Goal: Information Seeking & Learning: Check status

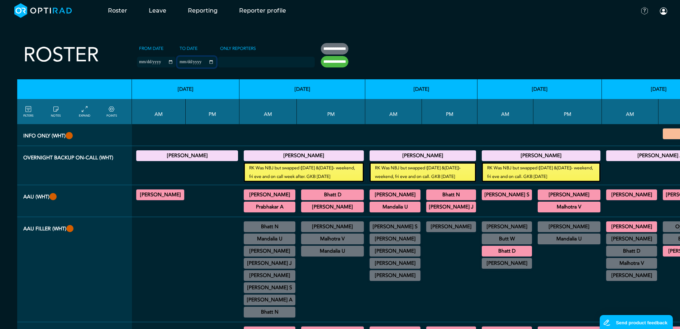
click at [191, 59] on input "**********" at bounding box center [197, 62] width 39 height 11
type input "**********"
click at [321, 60] on input "**********" at bounding box center [335, 61] width 28 height 11
type input "**********"
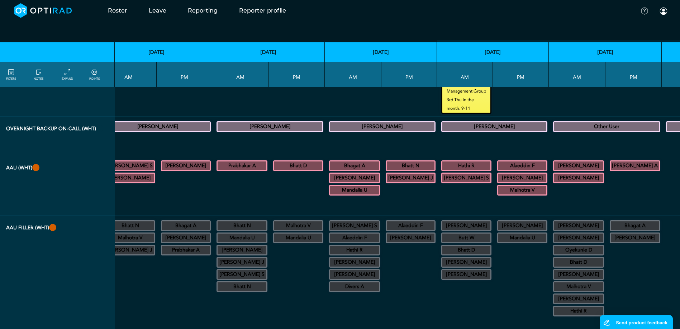
scroll to position [84, 5572]
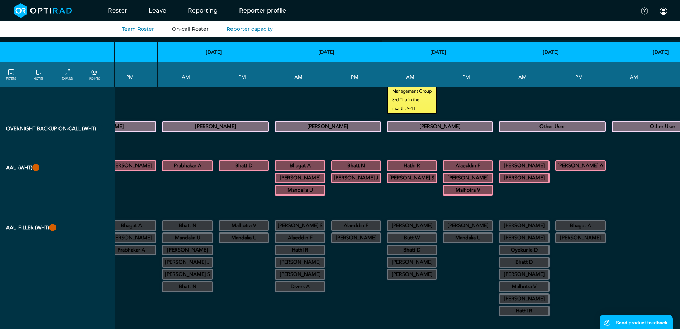
click at [177, 30] on link "On-call Roster" at bounding box center [190, 29] width 37 height 6
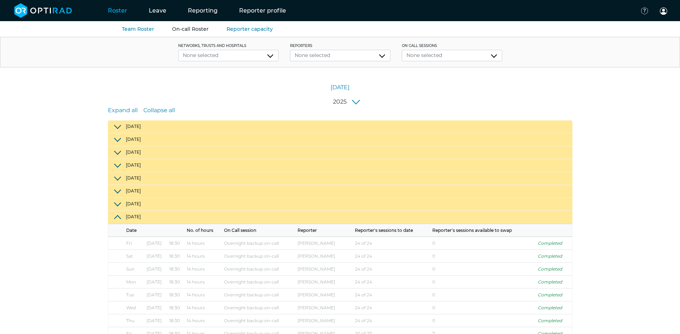
click at [355, 102] on button "2025" at bounding box center [346, 102] width 34 height 9
click at [343, 113] on button "2026" at bounding box center [340, 115] width 24 height 11
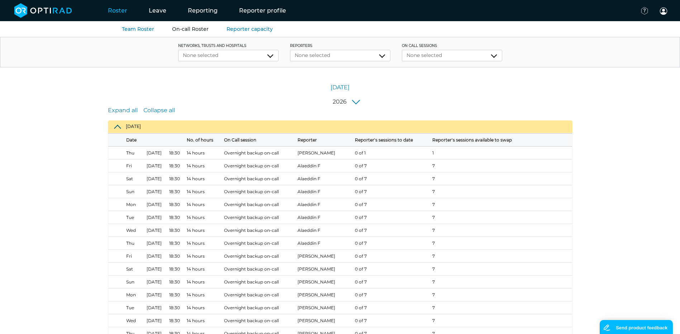
click at [351, 102] on button "2026" at bounding box center [345, 102] width 35 height 9
click at [334, 133] on button "2025" at bounding box center [339, 129] width 24 height 11
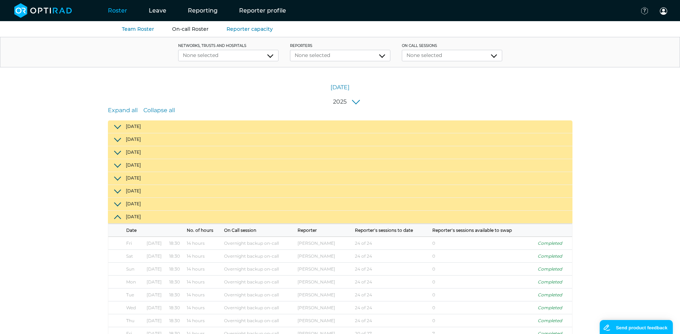
click at [358, 100] on button "2025" at bounding box center [346, 102] width 34 height 9
click at [344, 114] on button "2026" at bounding box center [340, 115] width 24 height 11
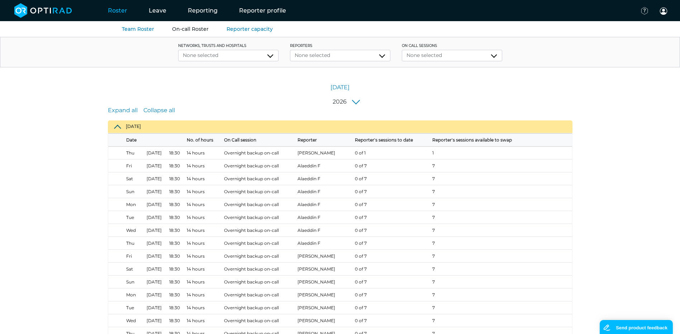
click at [355, 103] on button "2026" at bounding box center [345, 102] width 35 height 9
click at [344, 132] on button "2025" at bounding box center [339, 129] width 24 height 11
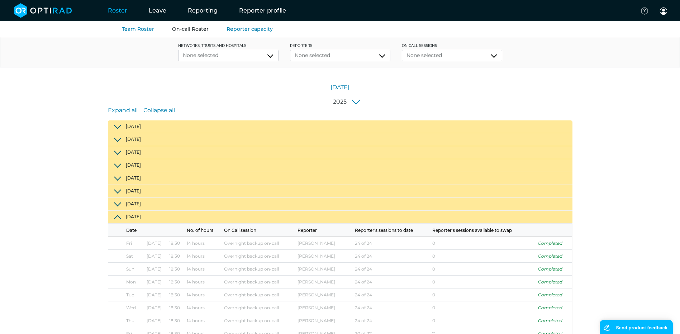
click at [356, 96] on div "[DATE]" at bounding box center [340, 82] width 680 height 30
click at [354, 102] on button "2025" at bounding box center [346, 102] width 34 height 9
click at [347, 119] on button "2026" at bounding box center [340, 115] width 24 height 11
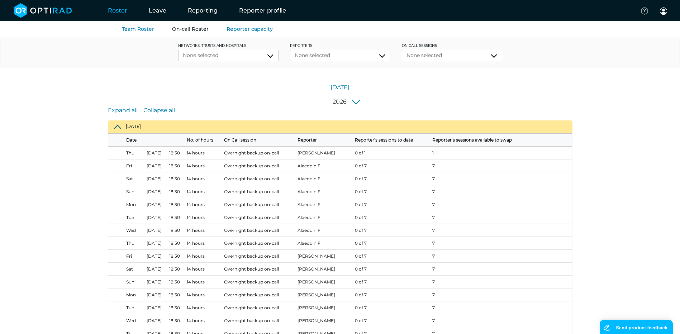
click at [351, 98] on button "2026" at bounding box center [345, 102] width 35 height 9
click at [342, 129] on button "2025" at bounding box center [339, 129] width 24 height 11
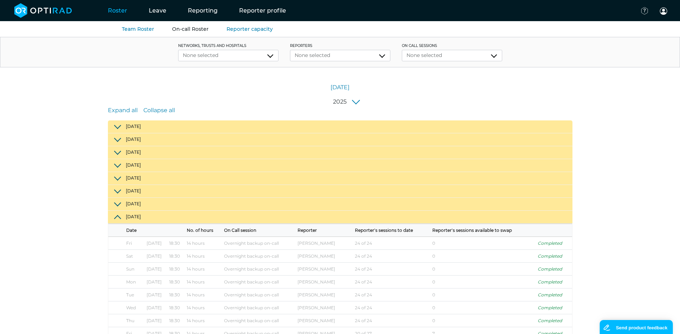
click at [346, 101] on button "2025" at bounding box center [346, 102] width 34 height 9
click at [346, 119] on button "2026" at bounding box center [340, 115] width 24 height 11
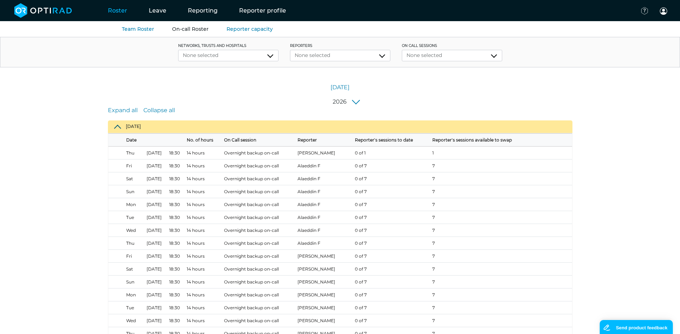
click at [350, 108] on div "Expand all Collapse all" at bounding box center [340, 110] width 465 height 9
click at [352, 95] on div "[DATE]" at bounding box center [340, 82] width 680 height 30
click at [352, 102] on button "2026" at bounding box center [345, 102] width 35 height 9
click at [343, 127] on button "2025" at bounding box center [339, 129] width 24 height 11
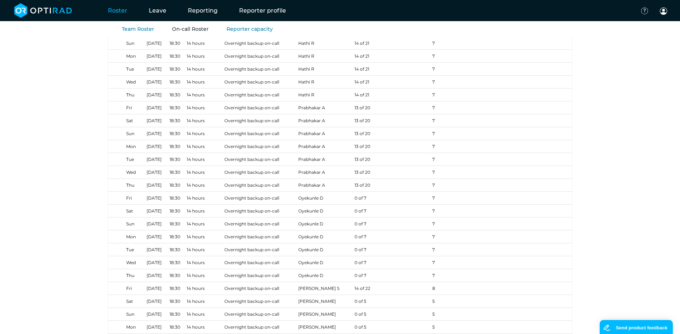
scroll to position [1983, 0]
